Goal: Task Accomplishment & Management: Complete application form

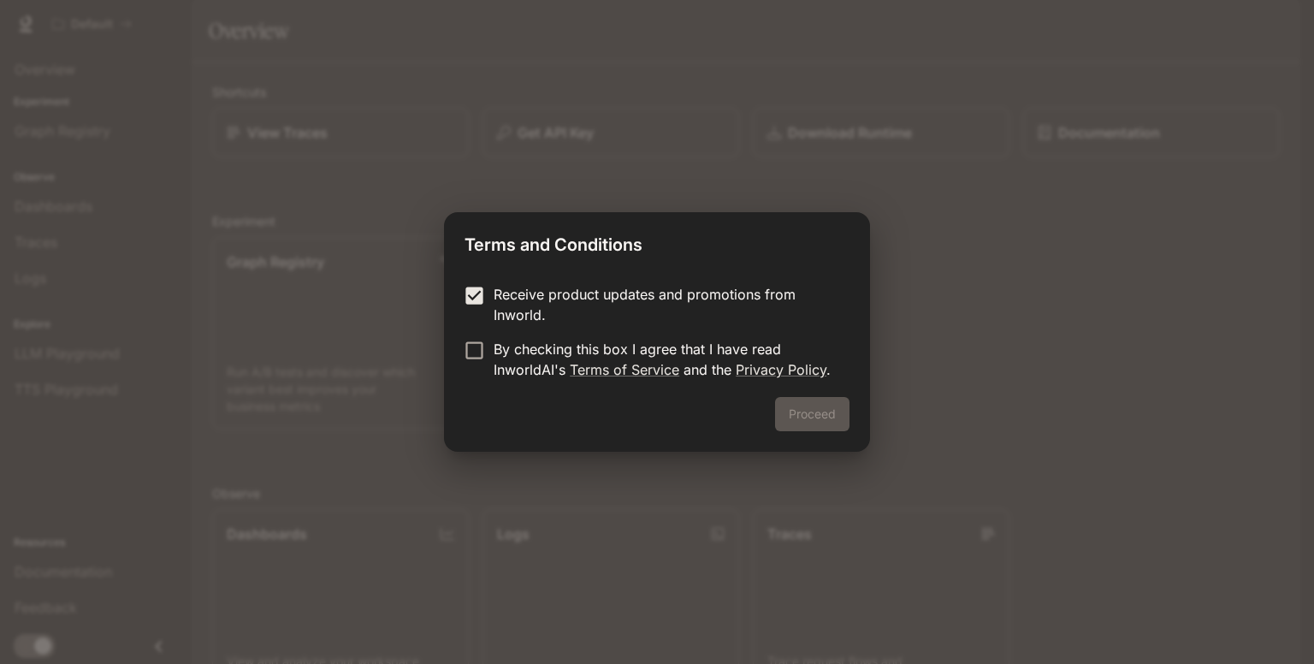
click at [474, 329] on form "Receive product updates and promotions from Inworld. By checking this box I agr…" at bounding box center [656, 332] width 385 height 96
drag, startPoint x: 817, startPoint y: 412, endPoint x: 806, endPoint y: 406, distance: 12.6
click at [810, 410] on button "Proceed" at bounding box center [812, 414] width 74 height 34
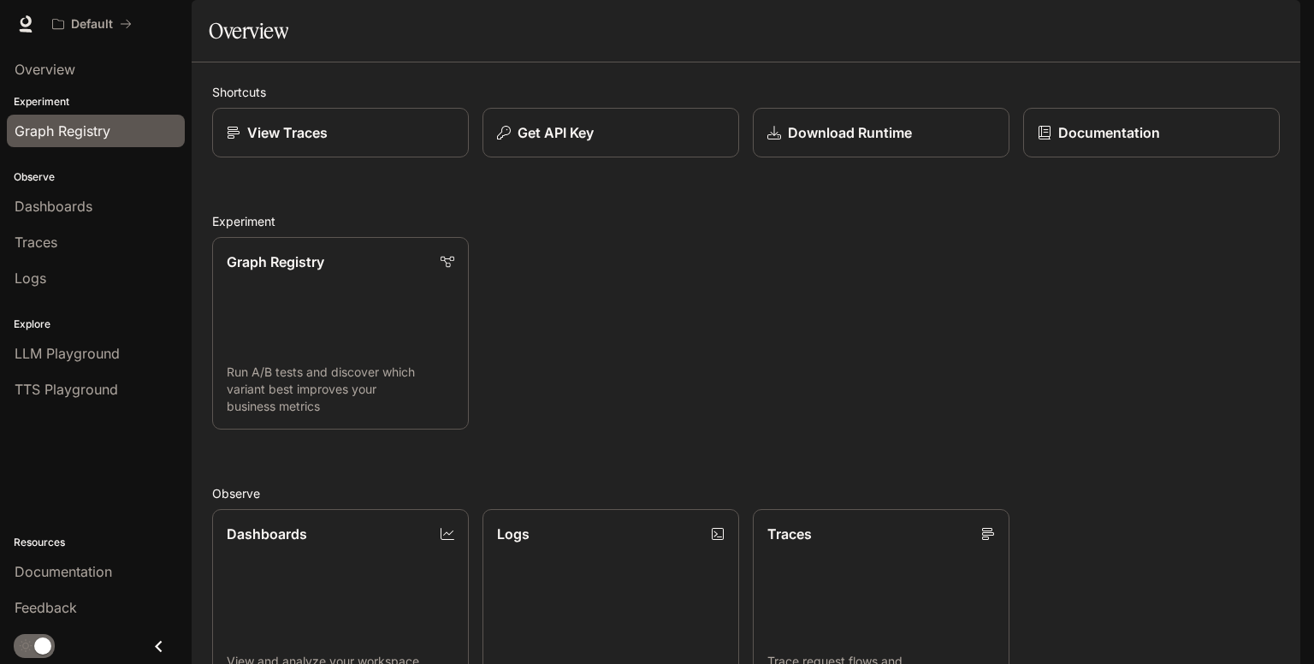
click at [94, 123] on span "Graph Registry" at bounding box center [63, 131] width 96 height 21
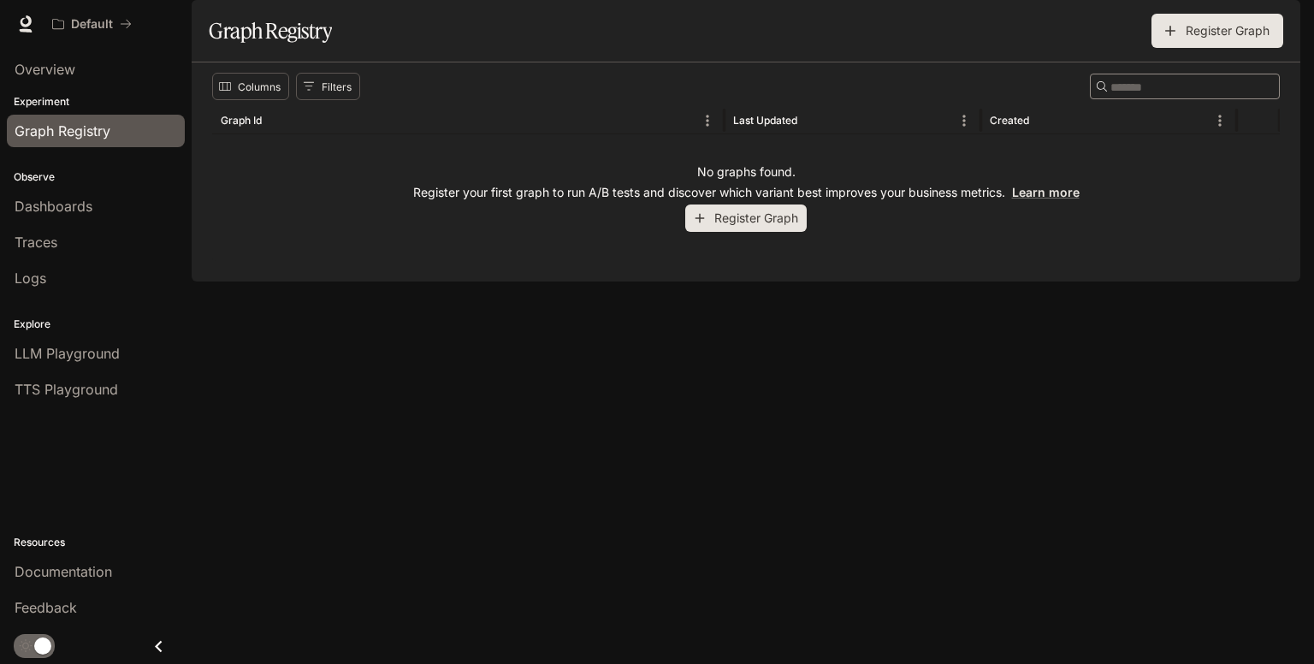
click at [753, 233] on button "Register Graph" at bounding box center [745, 218] width 121 height 28
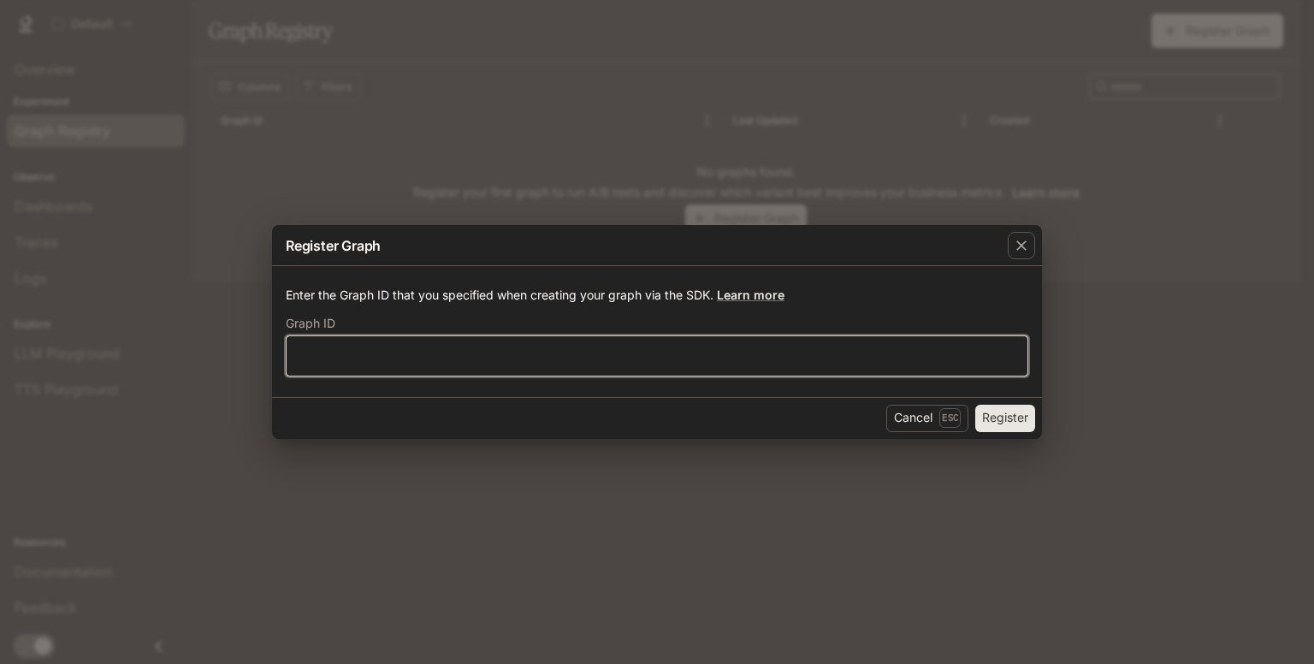
click at [553, 362] on input "text" at bounding box center [657, 354] width 741 height 17
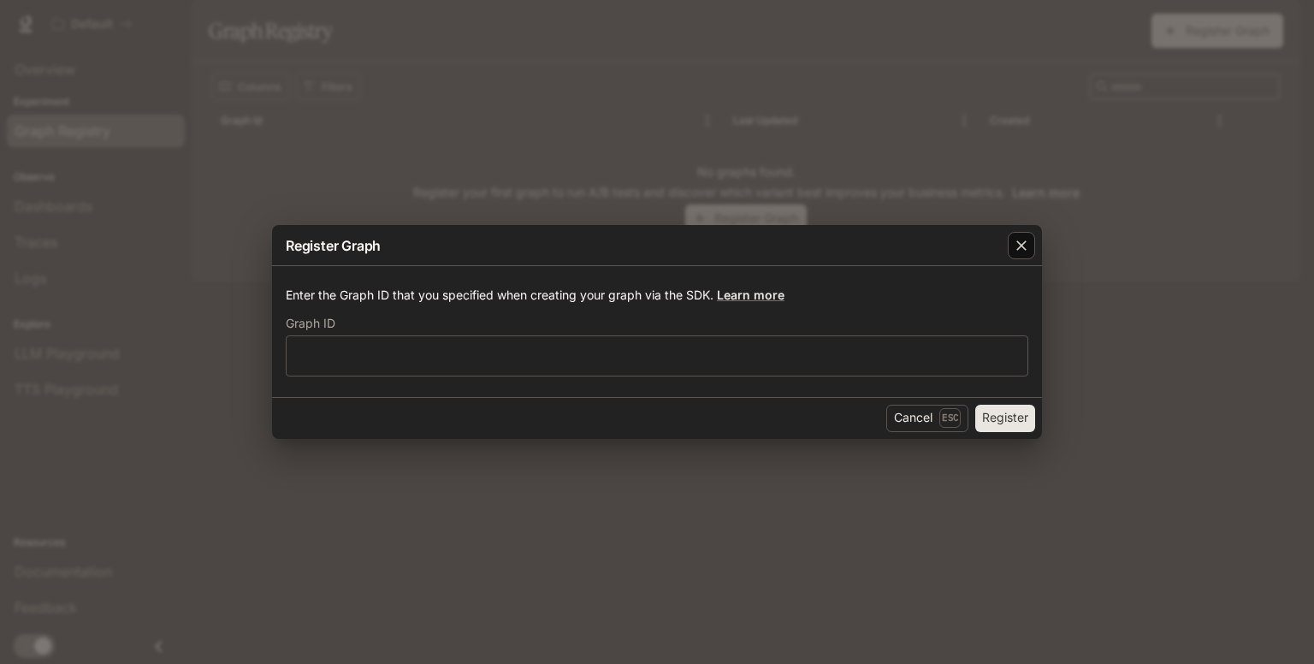
click at [1023, 248] on icon "button" at bounding box center [1021, 246] width 10 height 10
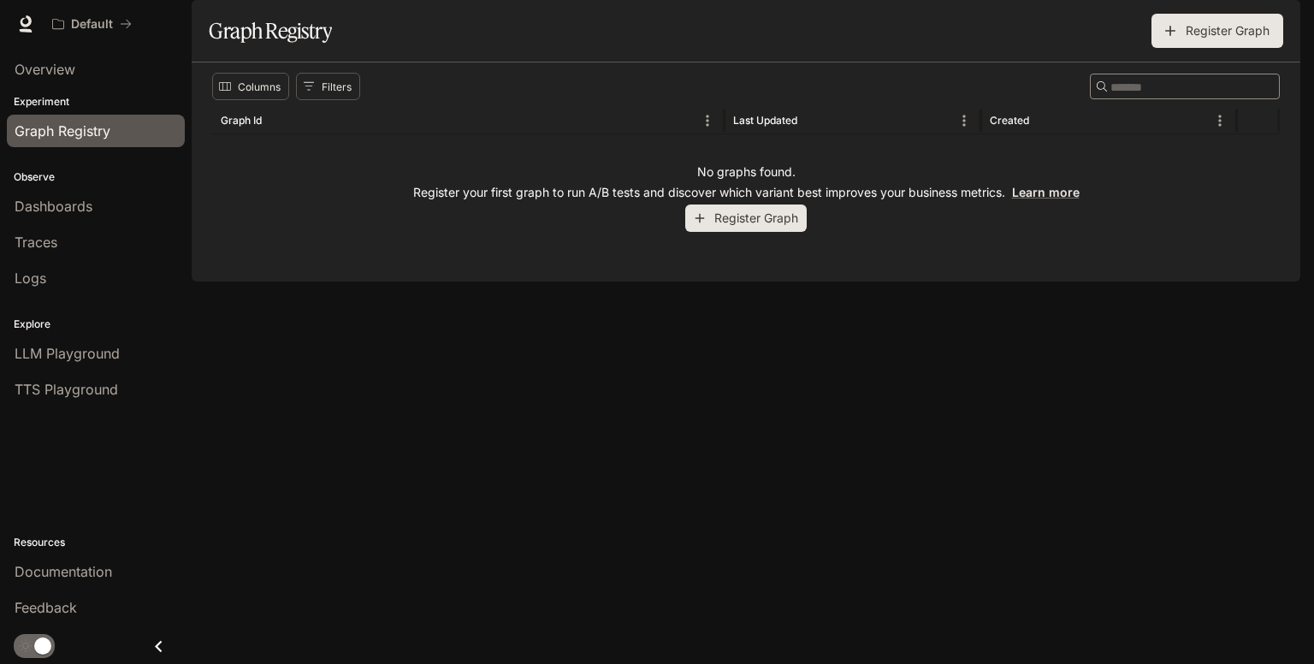
click at [51, 221] on link "Dashboards" at bounding box center [96, 206] width 178 height 32
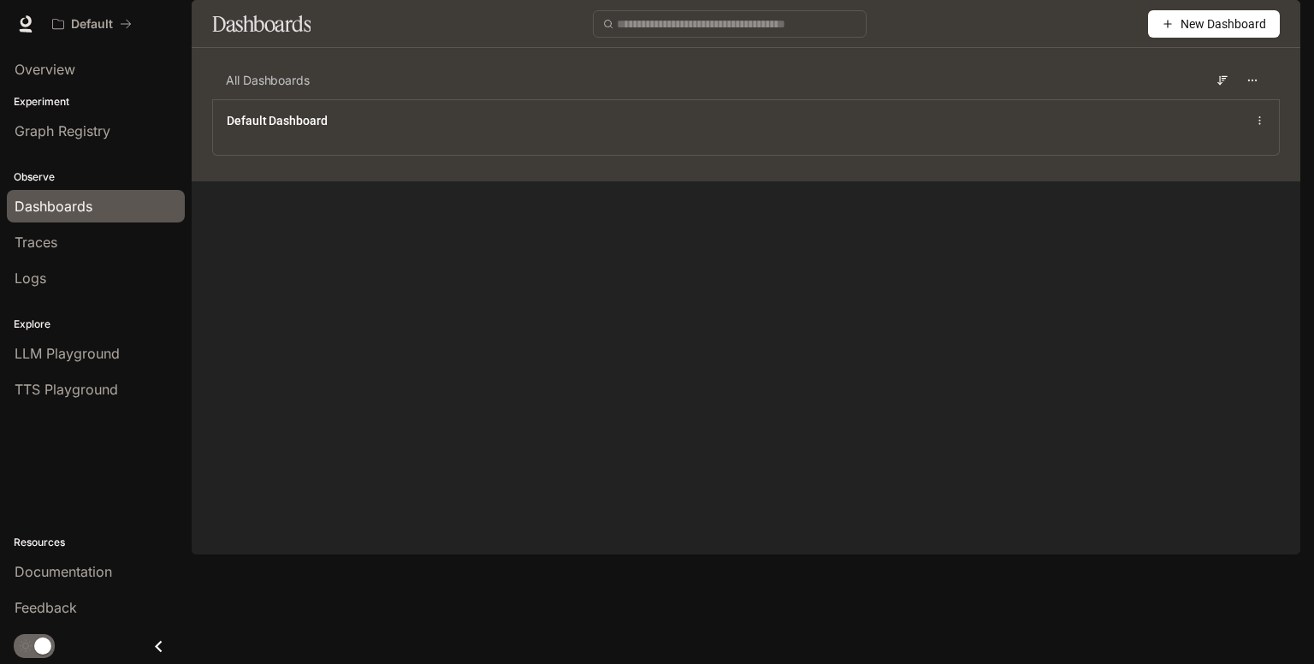
click at [102, 260] on li "Logs" at bounding box center [96, 278] width 192 height 36
click at [100, 244] on div "Traces" at bounding box center [96, 242] width 162 height 21
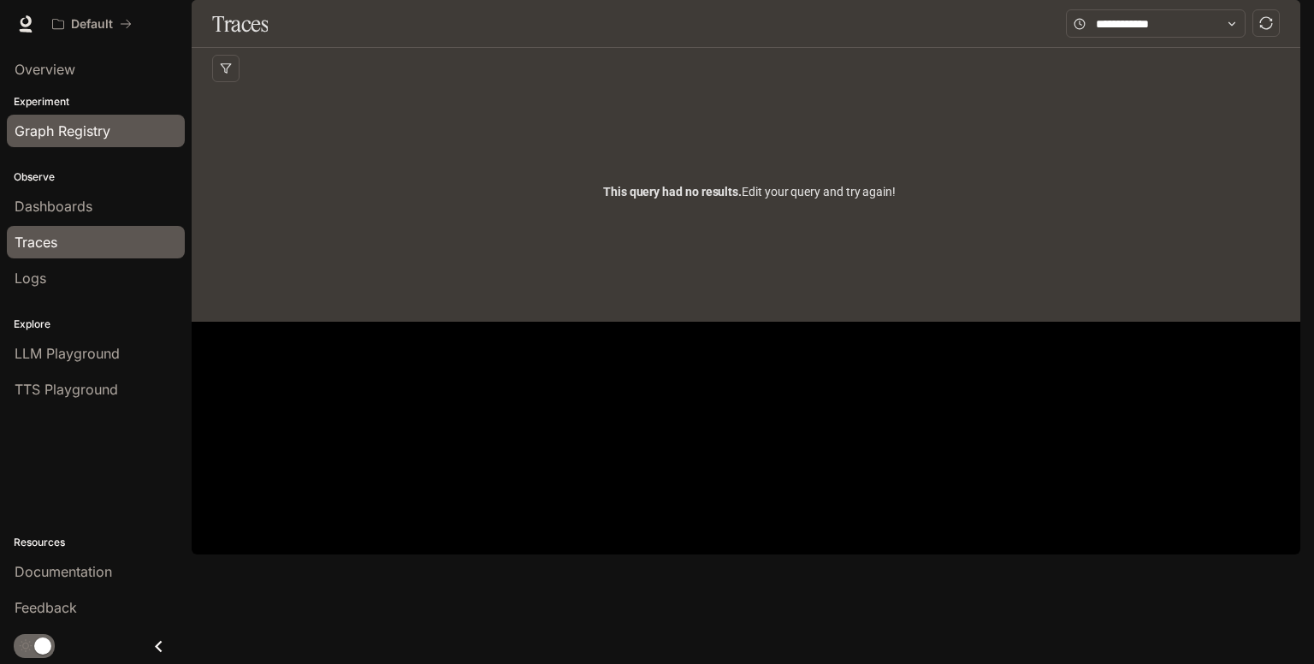
click at [81, 128] on span "Graph Registry" at bounding box center [63, 131] width 96 height 21
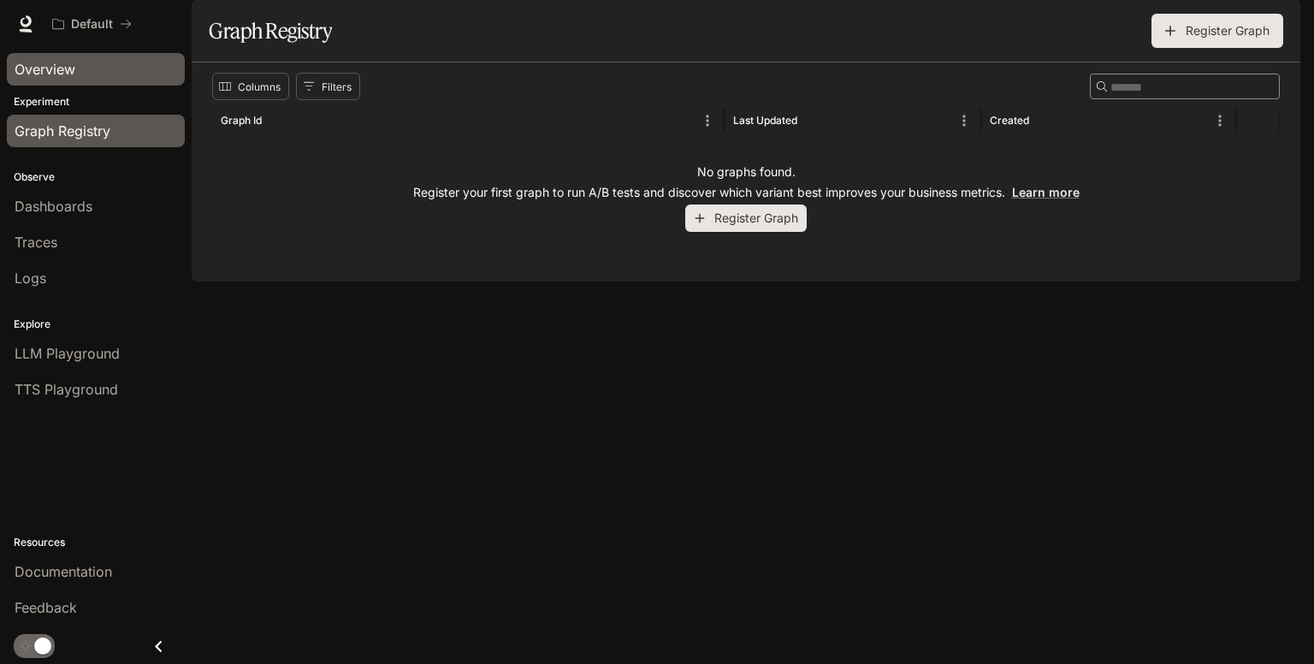
click at [58, 81] on link "Overview" at bounding box center [96, 69] width 178 height 32
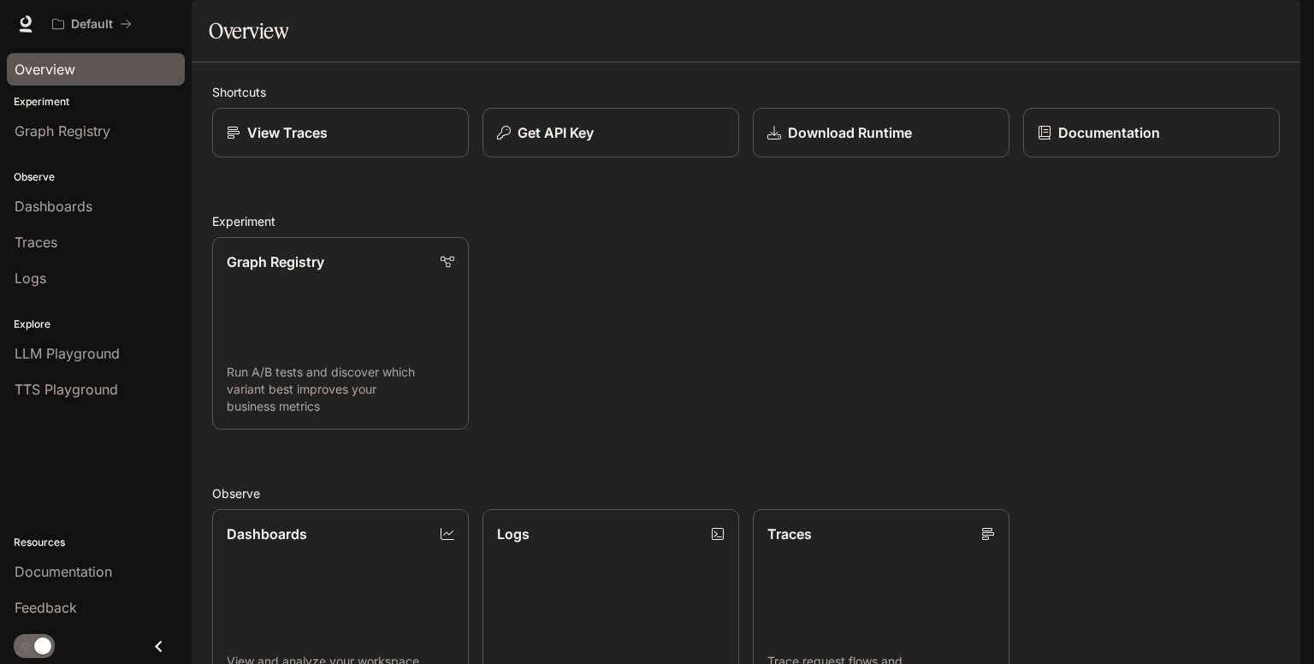
click at [58, 101] on p "Experiment" at bounding box center [96, 101] width 192 height 15
click at [65, 118] on link "Graph Registry" at bounding box center [96, 131] width 178 height 32
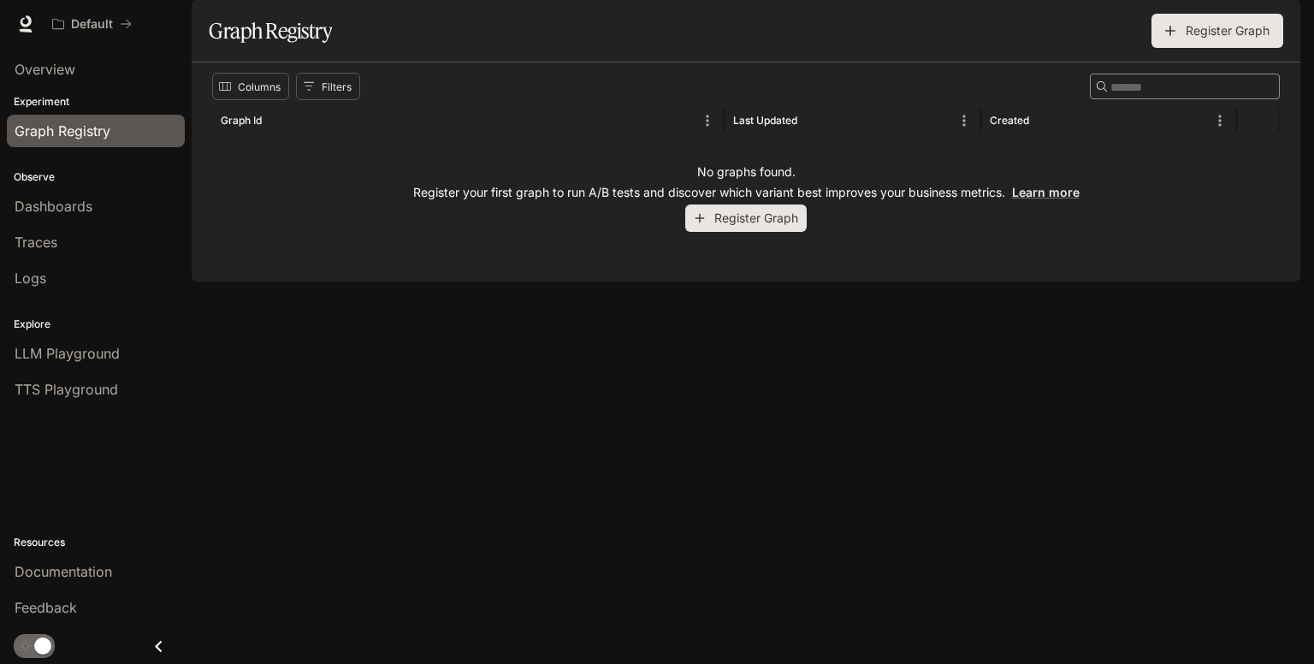
drag, startPoint x: 821, startPoint y: 271, endPoint x: 774, endPoint y: 267, distance: 47.2
click at [812, 261] on div "No graphs found. Register your first graph to run A/B tests and discover which …" at bounding box center [745, 197] width 1067 height 127
click at [769, 233] on button "Register Graph" at bounding box center [745, 218] width 121 height 28
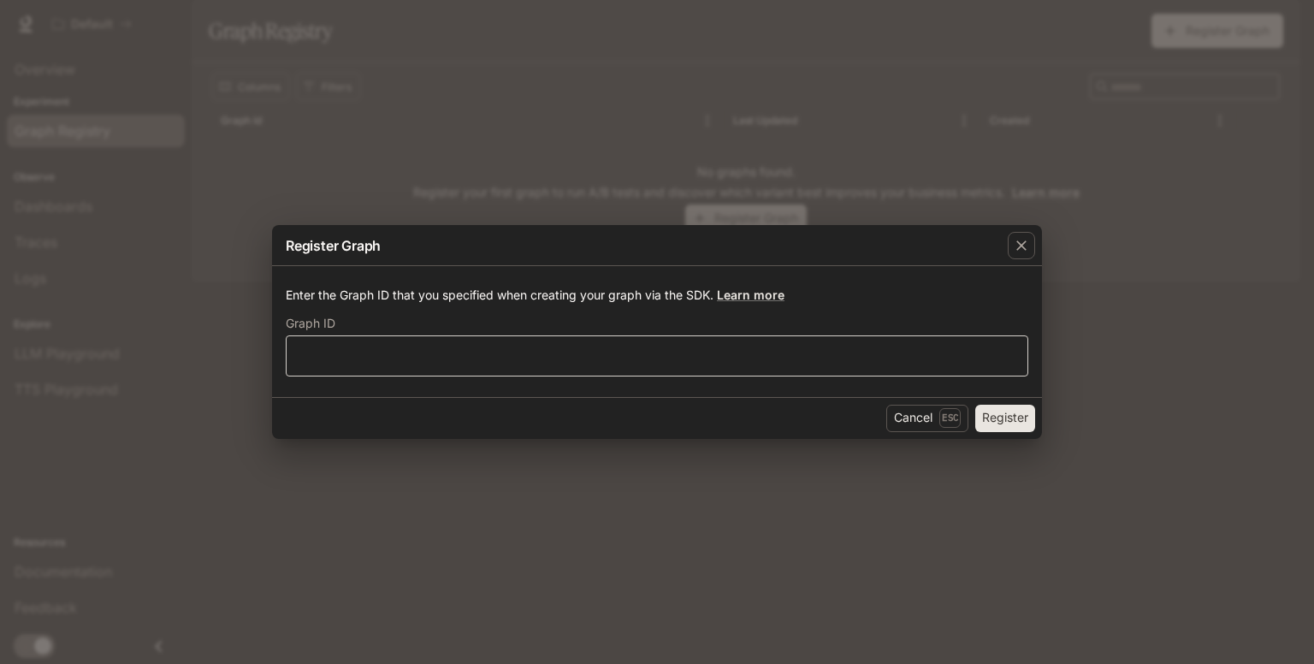
click at [455, 346] on div "​" at bounding box center [657, 355] width 742 height 41
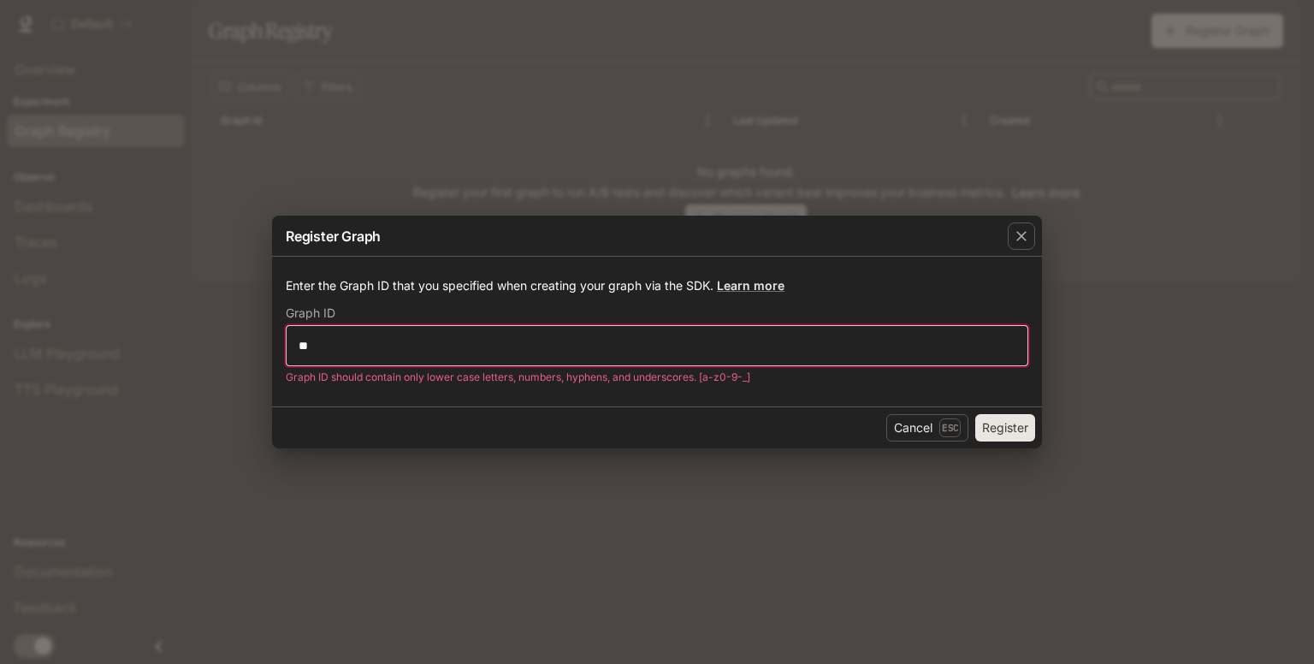
type input "*"
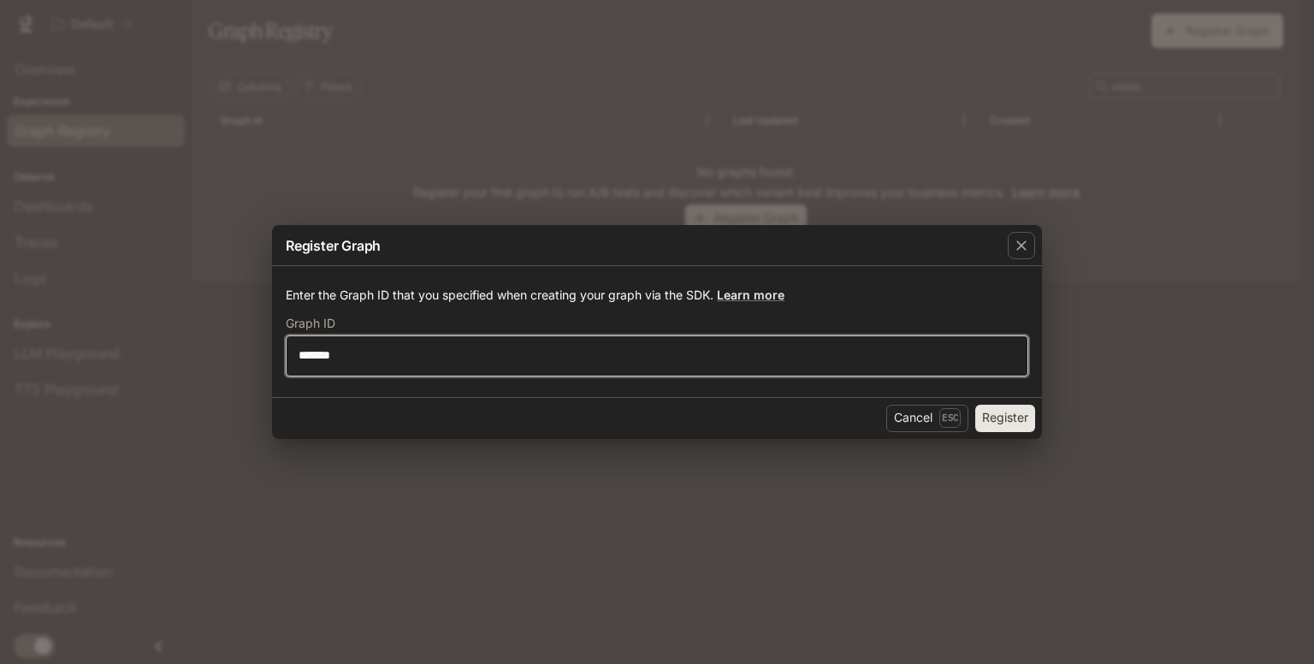
type input "*******"
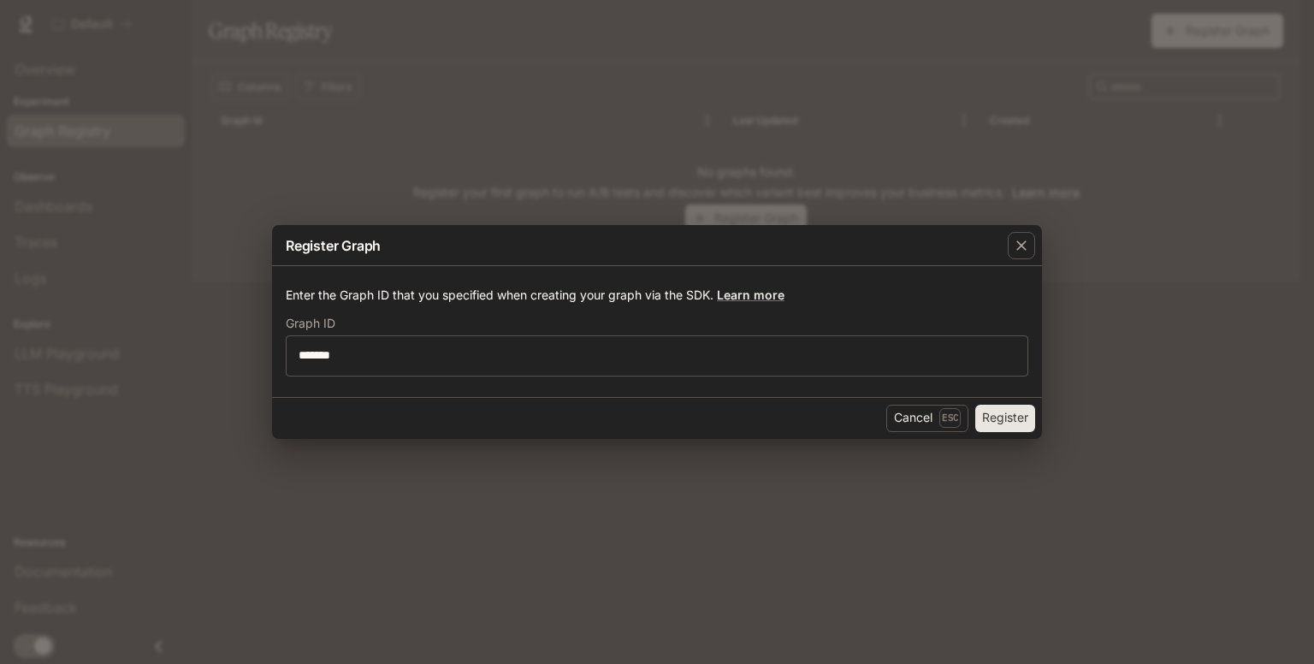
click at [1038, 425] on div "Cancel Esc Register" at bounding box center [657, 418] width 770 height 42
click at [1032, 422] on button "Register" at bounding box center [1005, 418] width 60 height 27
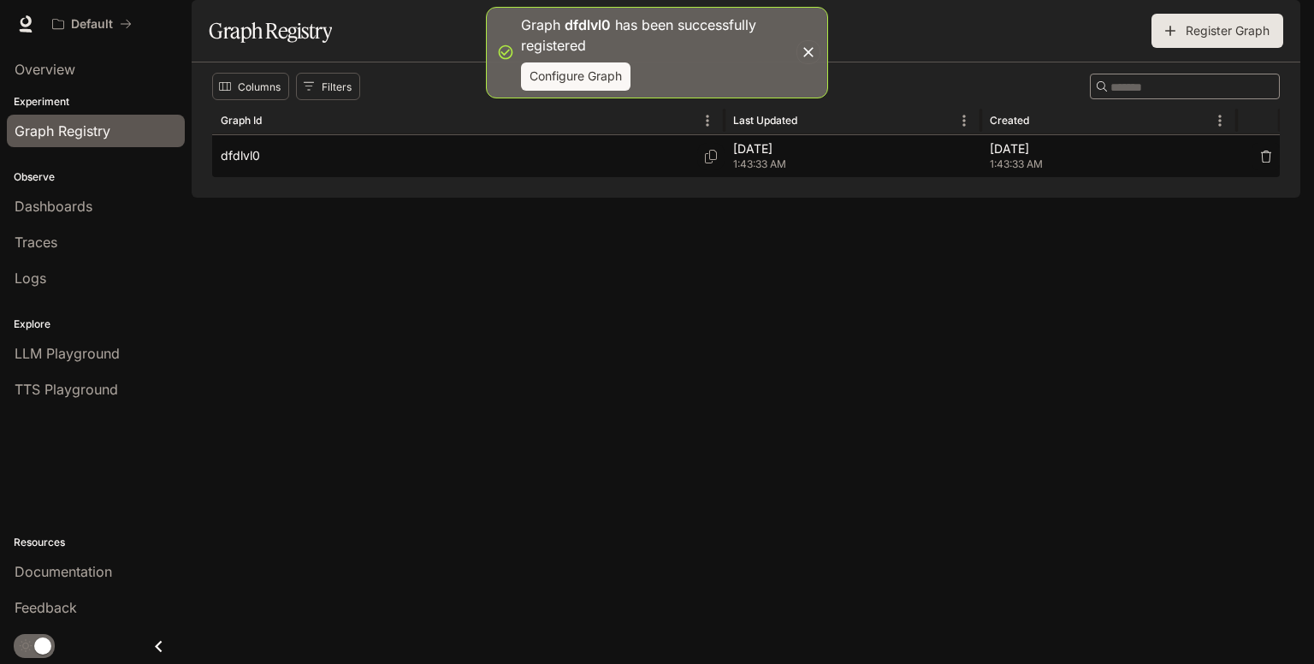
click at [460, 177] on div "dfdlvl0" at bounding box center [468, 156] width 495 height 42
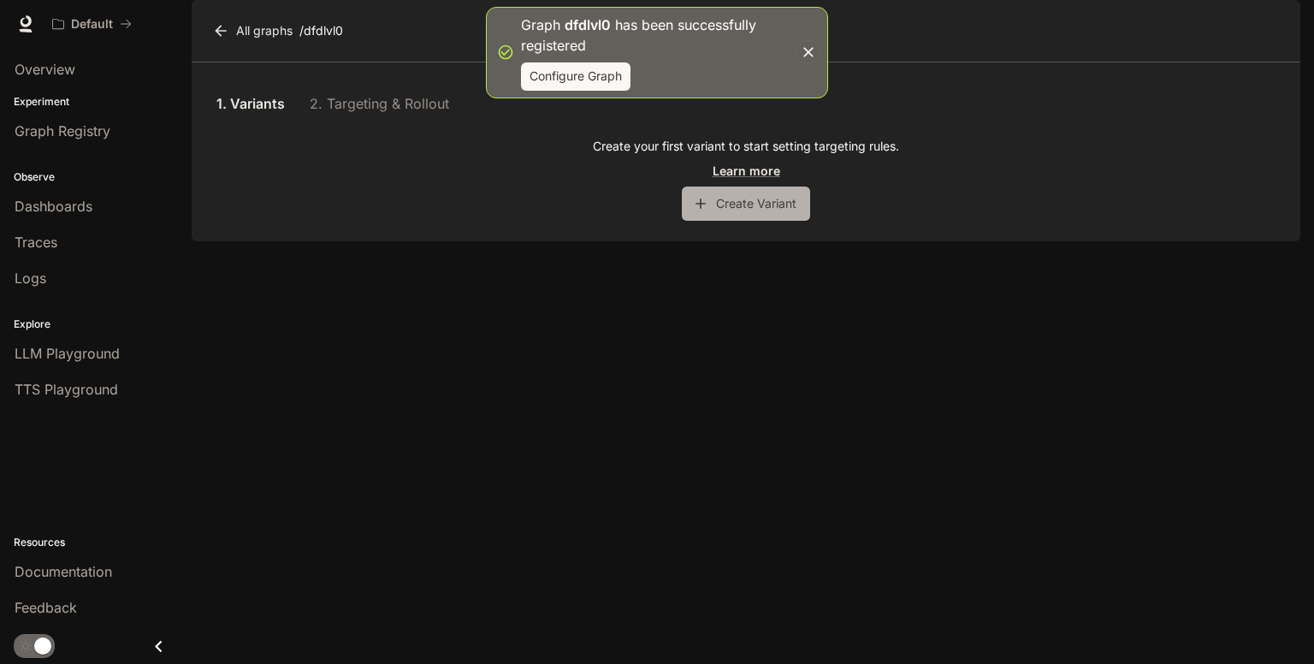
click at [746, 221] on button "Create Variant" at bounding box center [746, 203] width 128 height 34
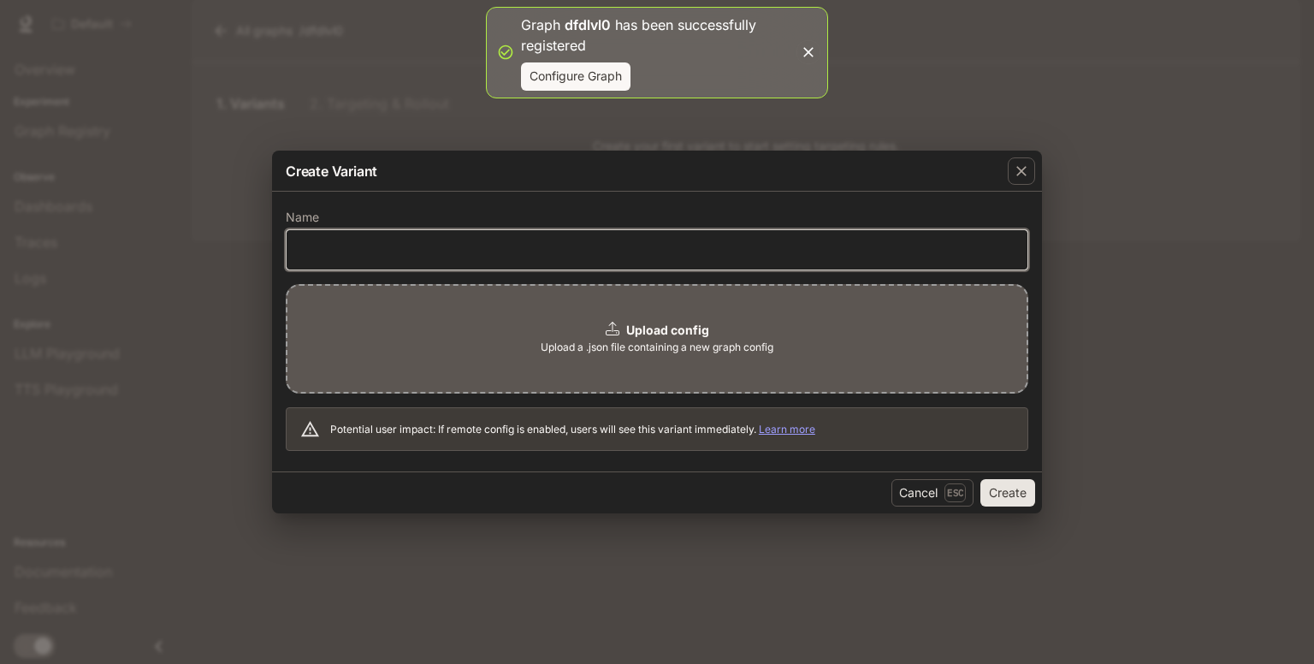
click at [643, 257] on input "text" at bounding box center [657, 249] width 741 height 17
type input "*********"
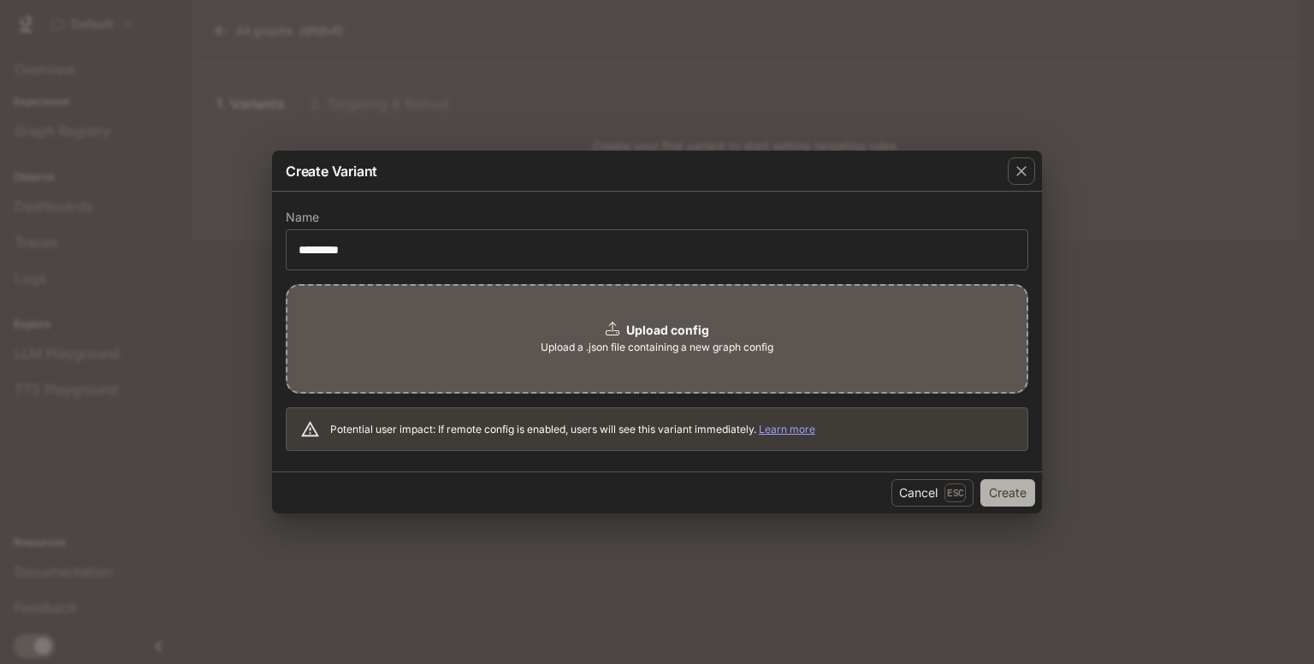
click at [1006, 500] on button "Create" at bounding box center [1007, 492] width 55 height 27
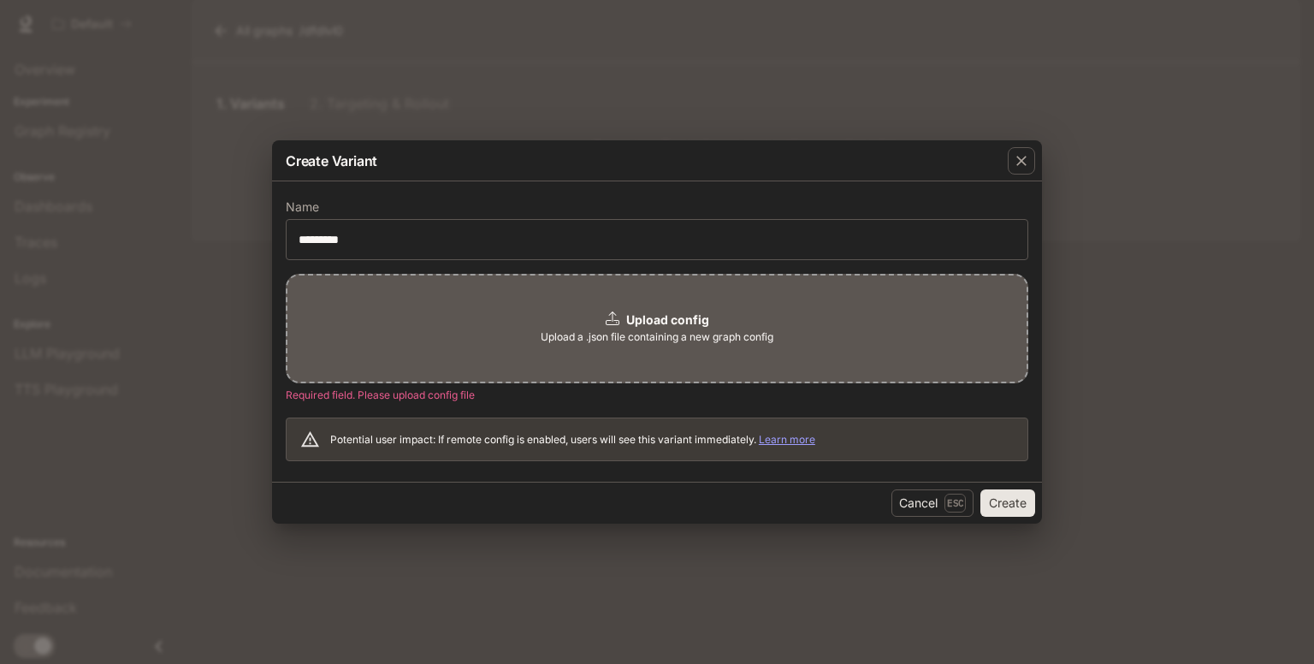
click at [640, 336] on span "Upload a .json file containing a new graph config" at bounding box center [657, 336] width 233 height 17
drag, startPoint x: 1018, startPoint y: 162, endPoint x: 1008, endPoint y: 157, distance: 10.7
click at [1017, 162] on icon "button" at bounding box center [1021, 160] width 17 height 17
